Goal: Navigation & Orientation: Find specific page/section

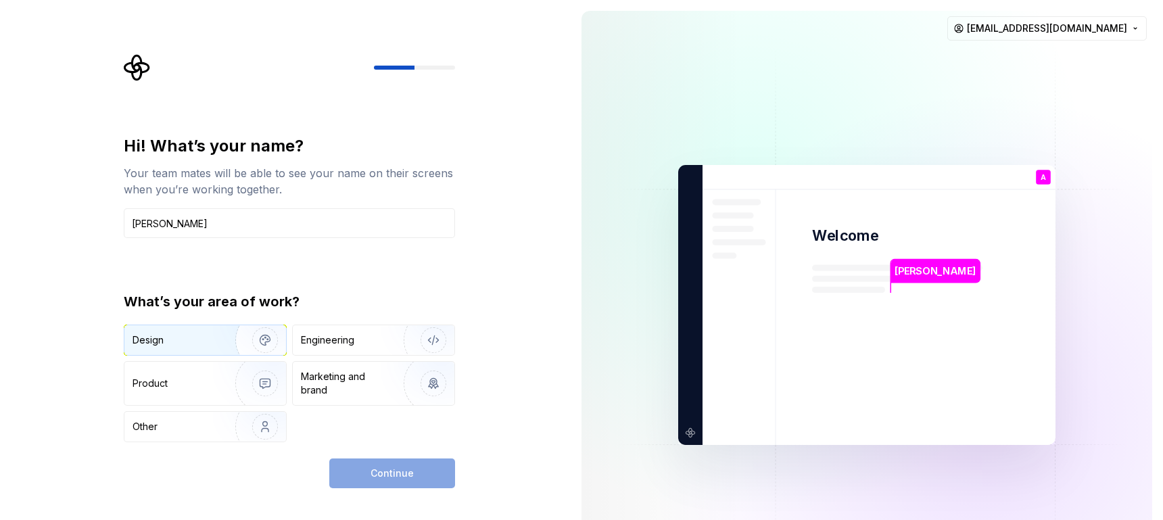
type input "[PERSON_NAME]"
click at [170, 341] on div "Design" at bounding box center [175, 340] width 85 height 14
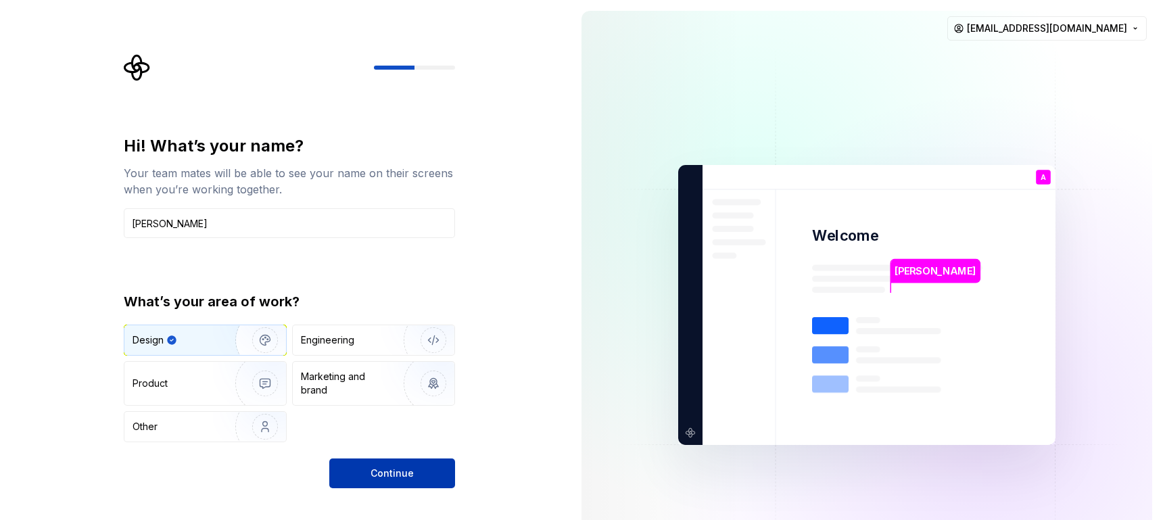
click at [383, 473] on span "Continue" at bounding box center [392, 474] width 43 height 14
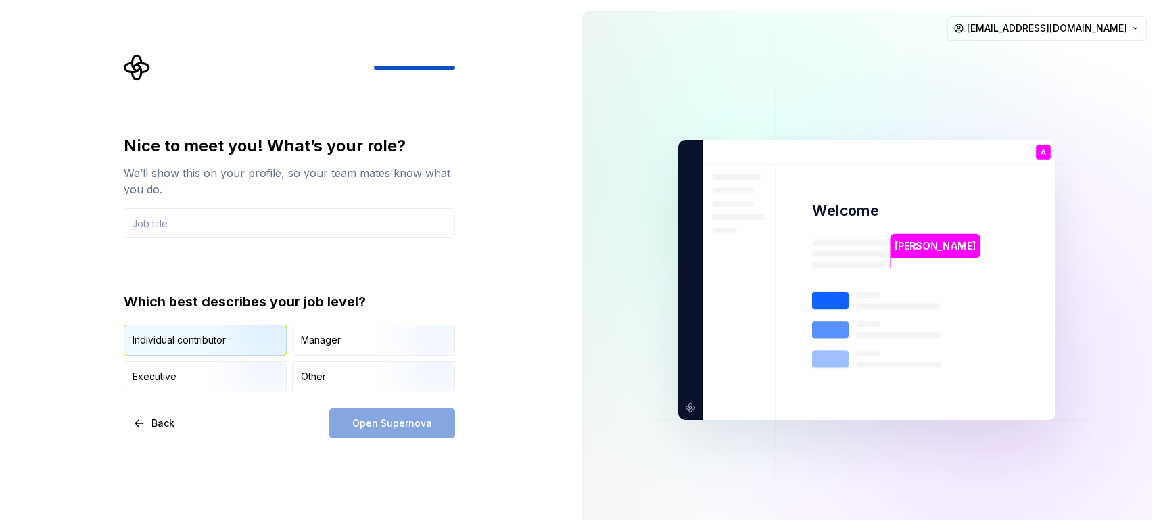
click at [233, 336] on img "button" at bounding box center [253, 357] width 87 height 91
click at [236, 463] on div "Nice to meet you! What’s your role? We’ll show this on your profile, so your te…" at bounding box center [285, 280] width 571 height 560
click at [166, 225] on input "text" at bounding box center [289, 223] width 331 height 30
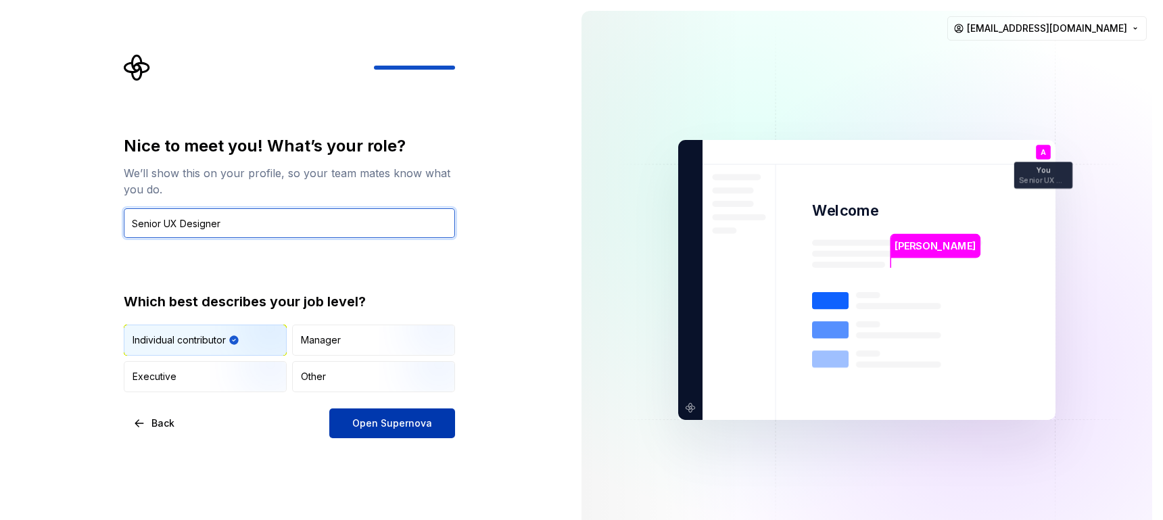
type input "Senior UX Designer"
click at [369, 427] on span "Open Supernova" at bounding box center [392, 424] width 80 height 14
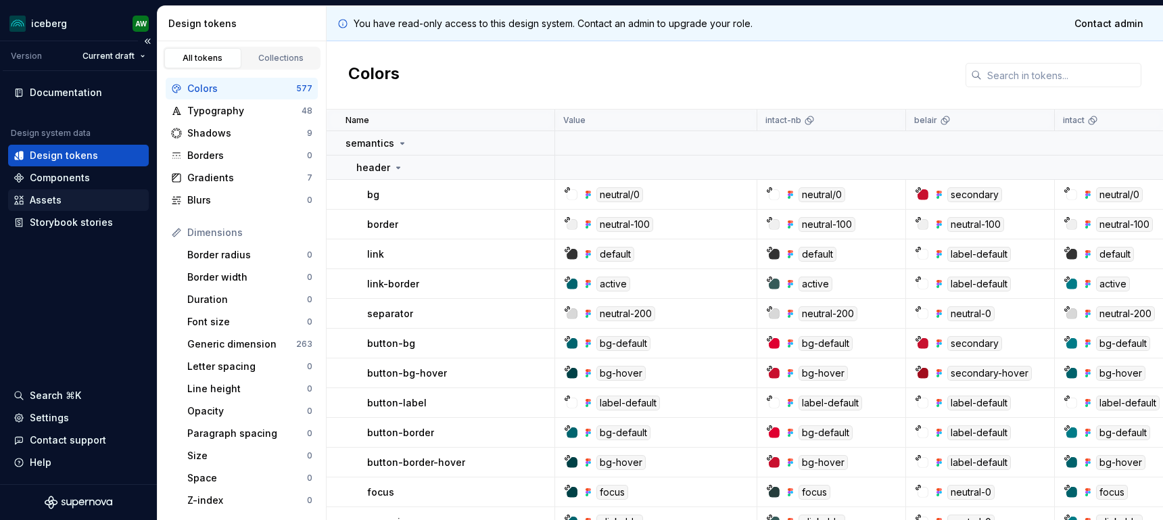
click at [52, 205] on div "Assets" at bounding box center [46, 200] width 32 height 14
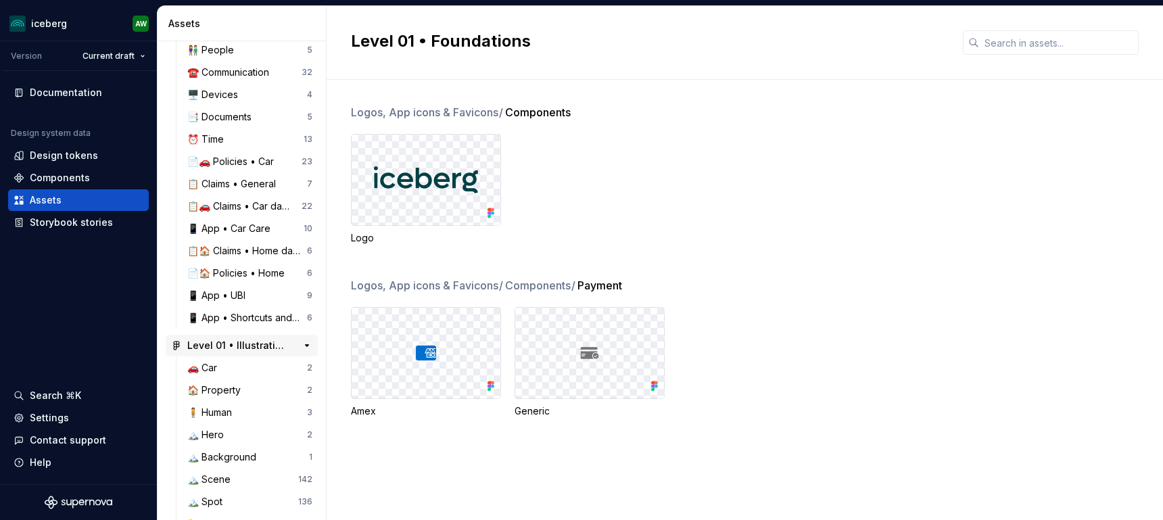
scroll to position [356, 0]
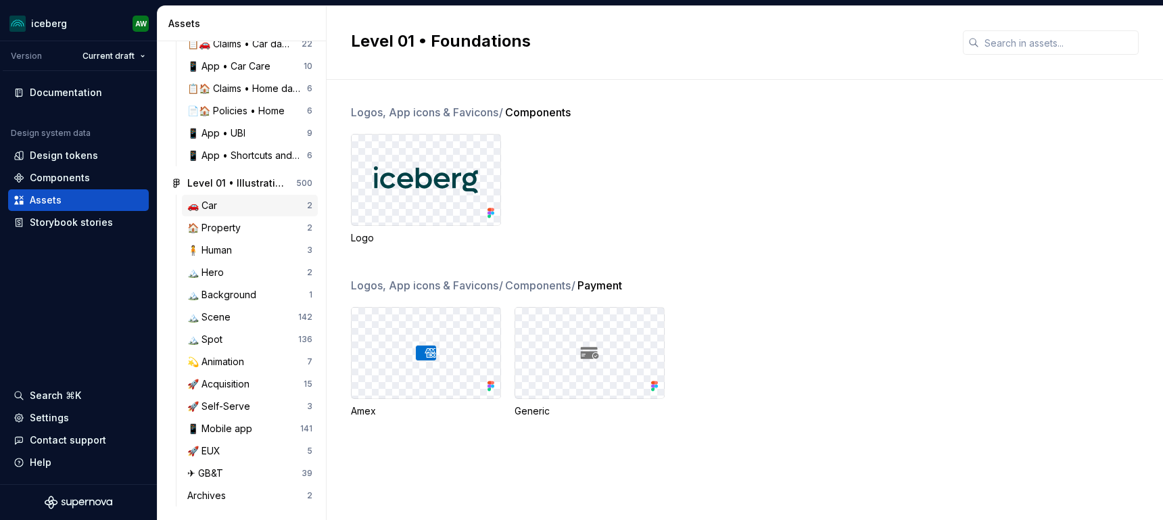
click at [218, 206] on div "🚗 Car" at bounding box center [204, 206] width 35 height 14
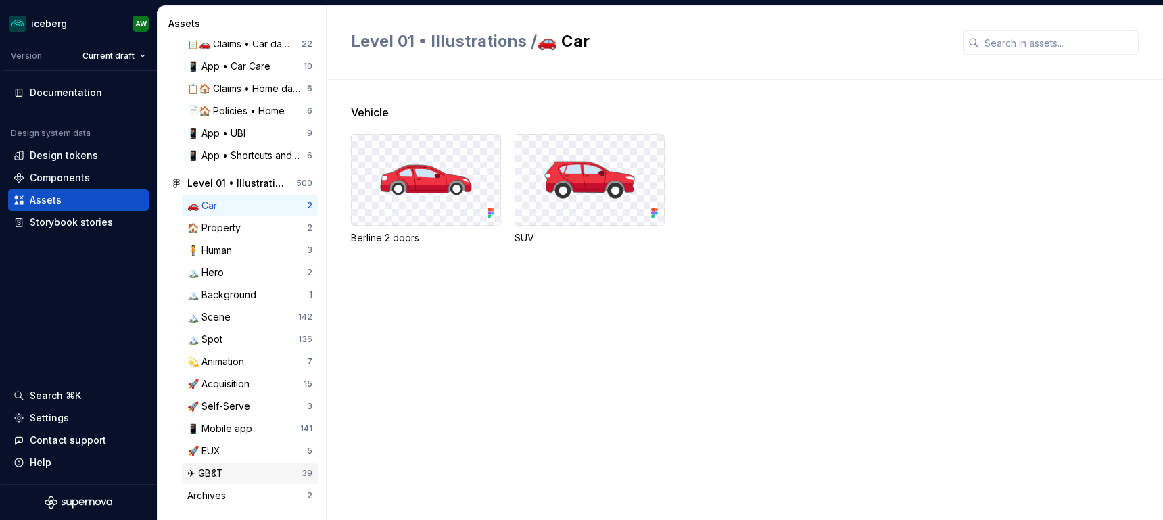
click at [222, 471] on div "✈ GB&T" at bounding box center [207, 474] width 41 height 14
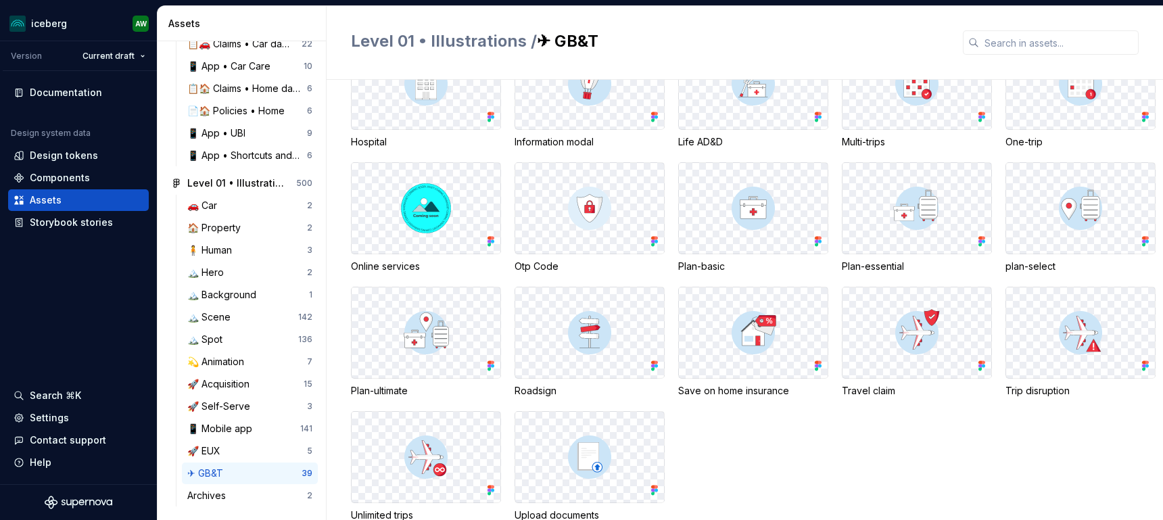
scroll to position [915, 0]
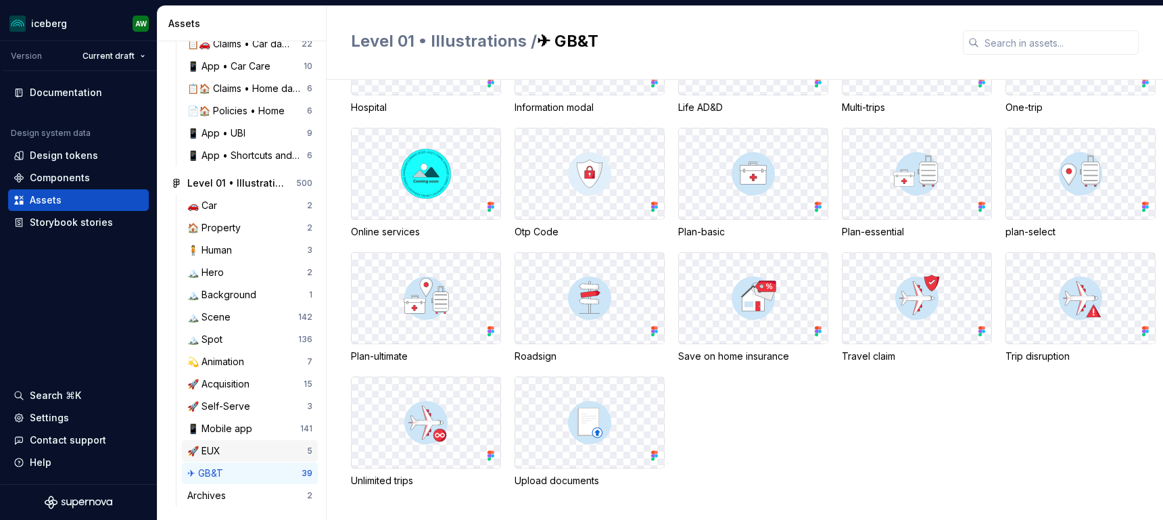
click at [218, 452] on div "🚀 EUX" at bounding box center [206, 451] width 39 height 14
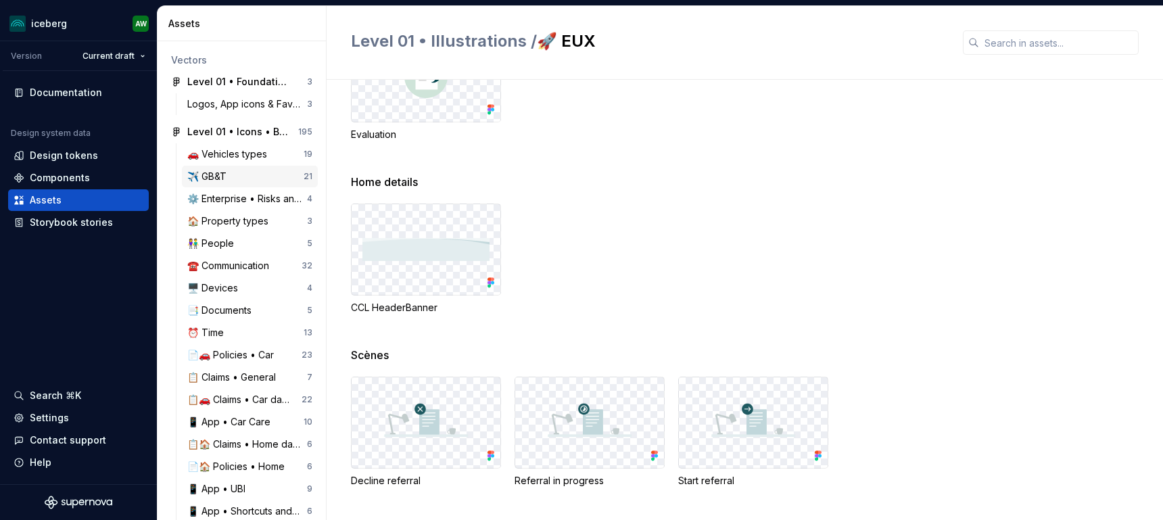
click at [229, 175] on div "✈️ GB&T" at bounding box center [209, 177] width 45 height 14
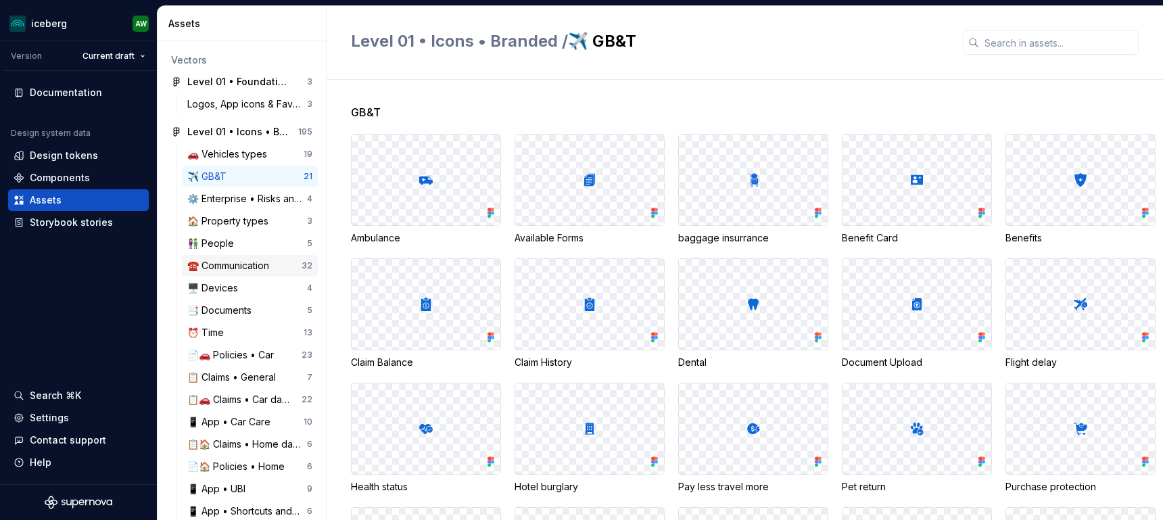
click at [228, 268] on div "☎️ Communication" at bounding box center [230, 266] width 87 height 14
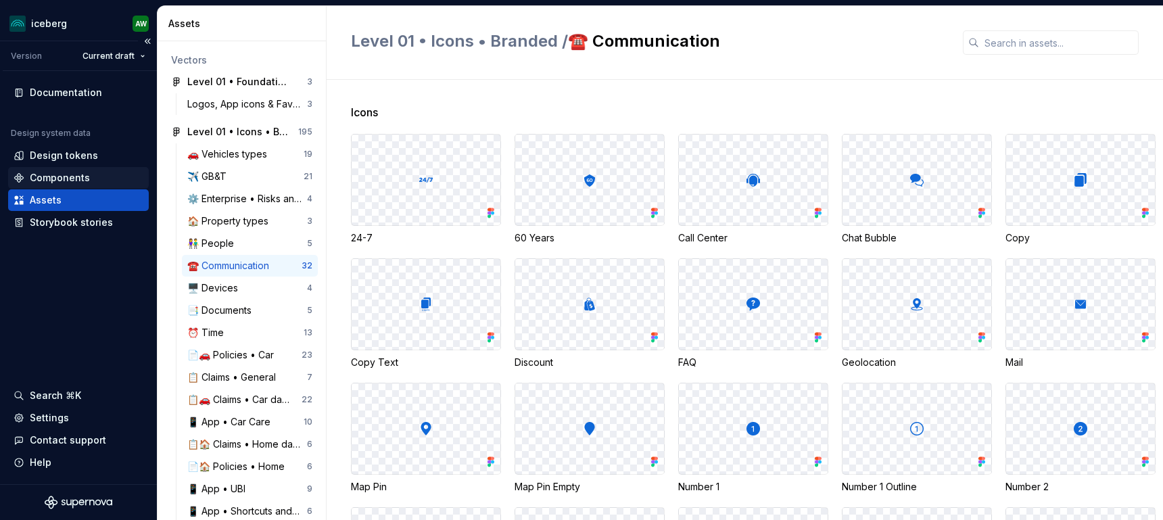
click at [61, 177] on div "Components" at bounding box center [60, 178] width 60 height 14
